Goal: Information Seeking & Learning: Compare options

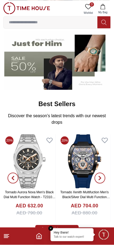
scroll to position [112, 0]
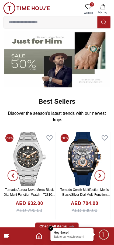
click at [9, 235] on line at bounding box center [6, 235] width 5 height 0
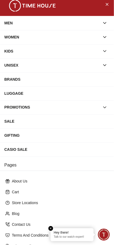
scroll to position [11, 0]
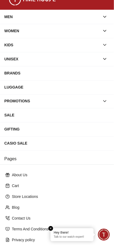
click at [88, 74] on div "BRANDS" at bounding box center [57, 73] width 106 height 10
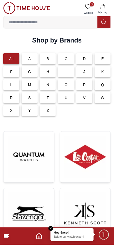
click at [68, 63] on div "C" at bounding box center [66, 58] width 16 height 11
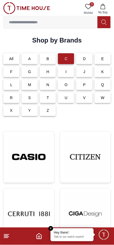
click at [33, 155] on img at bounding box center [29, 157] width 42 height 42
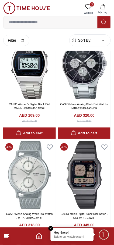
scroll to position [1016, 0]
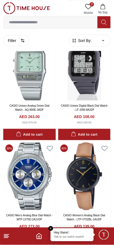
scroll to position [2123, 0]
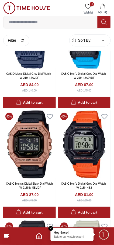
scroll to position [3220, 0]
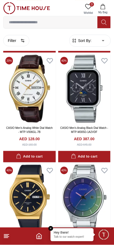
scroll to position [4400, 0]
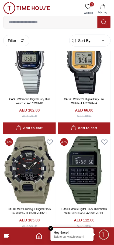
scroll to position [6530, 0]
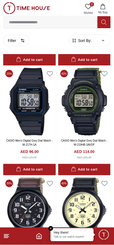
scroll to position [7620, 0]
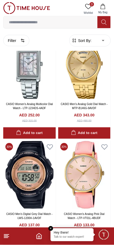
scroll to position [8742, 0]
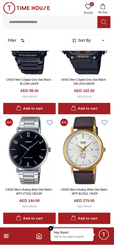
scroll to position [9904, 0]
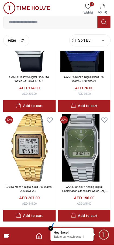
scroll to position [11005, 0]
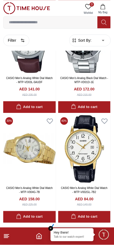
scroll to position [12033, 0]
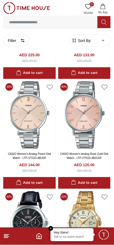
scroll to position [12394, 0]
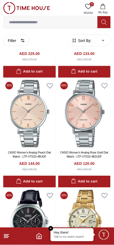
click at [6, 238] on line at bounding box center [6, 238] width 4 height 0
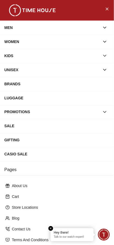
click at [55, 85] on div "BRANDS" at bounding box center [57, 84] width 106 height 10
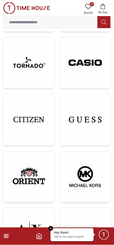
scroll to position [265, 0]
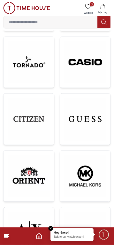
click at [36, 125] on img at bounding box center [29, 119] width 42 height 42
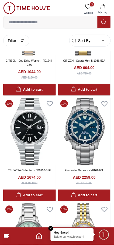
scroll to position [1513, 0]
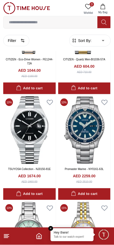
click at [6, 238] on line at bounding box center [6, 238] width 4 height 0
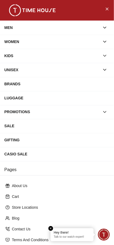
click at [67, 87] on div "BRANDS" at bounding box center [57, 84] width 106 height 10
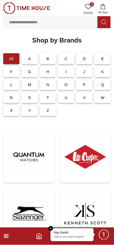
click at [30, 76] on div "G" at bounding box center [30, 71] width 16 height 11
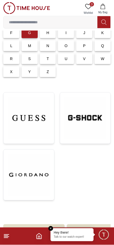
scroll to position [42, 0]
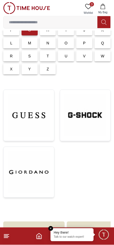
click at [87, 122] on img at bounding box center [86, 115] width 42 height 42
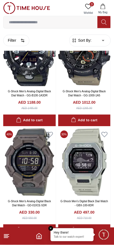
scroll to position [737, 0]
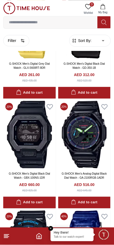
scroll to position [2130, 0]
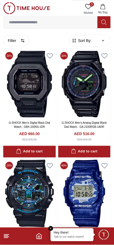
scroll to position [2209, 0]
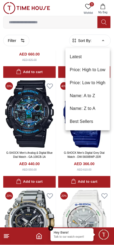
click at [103, 84] on li "Price: Low to High" at bounding box center [88, 82] width 45 height 13
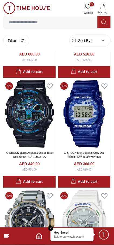
type input "*"
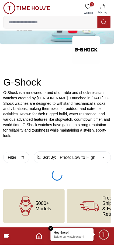
scroll to position [26, 0]
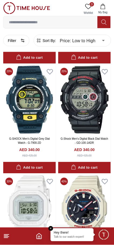
scroll to position [2208, 0]
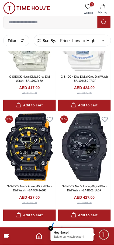
scroll to position [2167, 0]
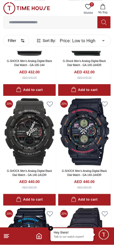
scroll to position [2528, 0]
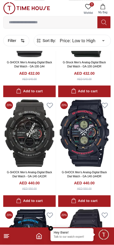
click at [9, 244] on footer at bounding box center [57, 236] width 114 height 17
click at [6, 239] on icon at bounding box center [6, 236] width 6 height 6
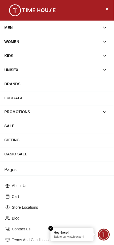
click at [34, 84] on div "BRANDS" at bounding box center [57, 84] width 106 height 10
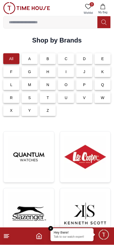
click at [28, 71] on div "G" at bounding box center [30, 71] width 16 height 11
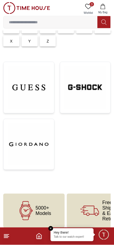
scroll to position [69, 0]
click at [27, 86] on img at bounding box center [29, 88] width 42 height 42
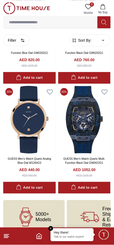
scroll to position [786, 0]
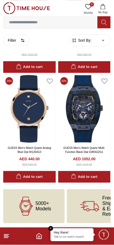
click at [6, 238] on line at bounding box center [6, 238] width 4 height 0
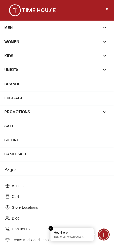
click at [67, 84] on div "BRANDS" at bounding box center [57, 84] width 106 height 10
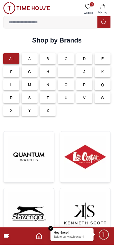
click at [5, 86] on div "L" at bounding box center [11, 84] width 16 height 11
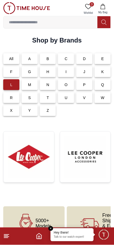
click at [86, 155] on img at bounding box center [86, 157] width 42 height 42
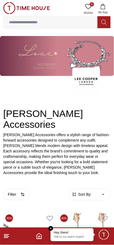
click at [5, 235] on line at bounding box center [6, 235] width 5 height 0
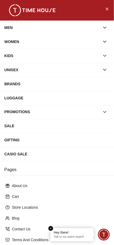
click at [74, 87] on div "BRANDS" at bounding box center [57, 84] width 106 height 10
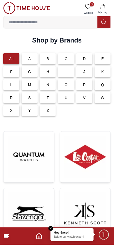
click at [14, 86] on div "L" at bounding box center [11, 84] width 16 height 11
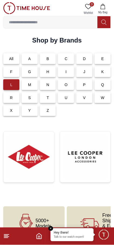
click at [36, 151] on img at bounding box center [29, 157] width 42 height 42
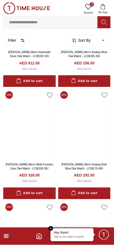
scroll to position [1035, 0]
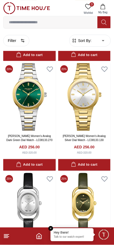
scroll to position [2148, 0]
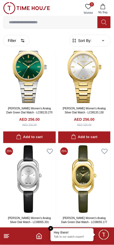
scroll to position [2230, 0]
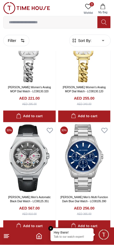
scroll to position [3709, 0]
